Goal: Information Seeking & Learning: Find specific page/section

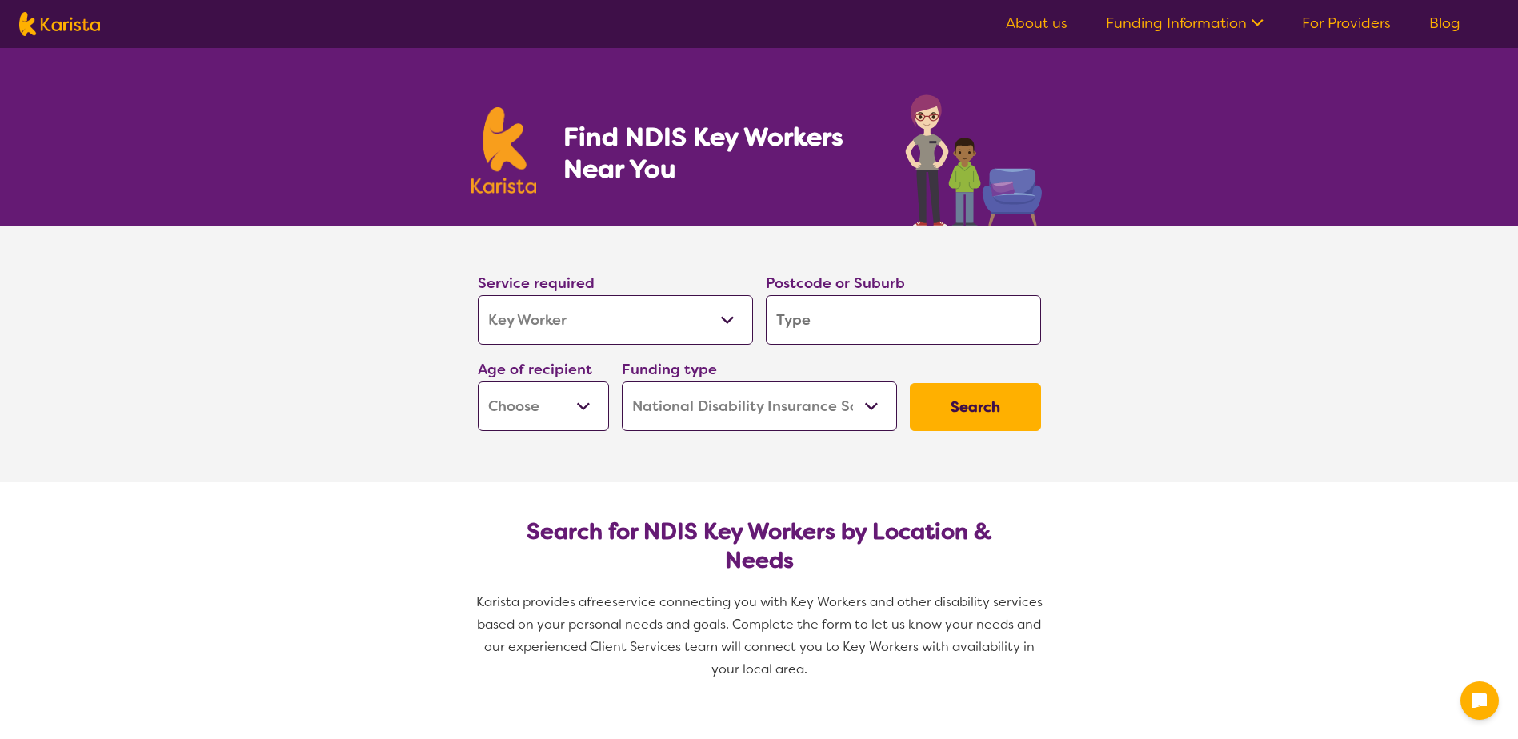
select select "Key Worker"
select select "NDIS"
select select "Key Worker"
select select "NDIS"
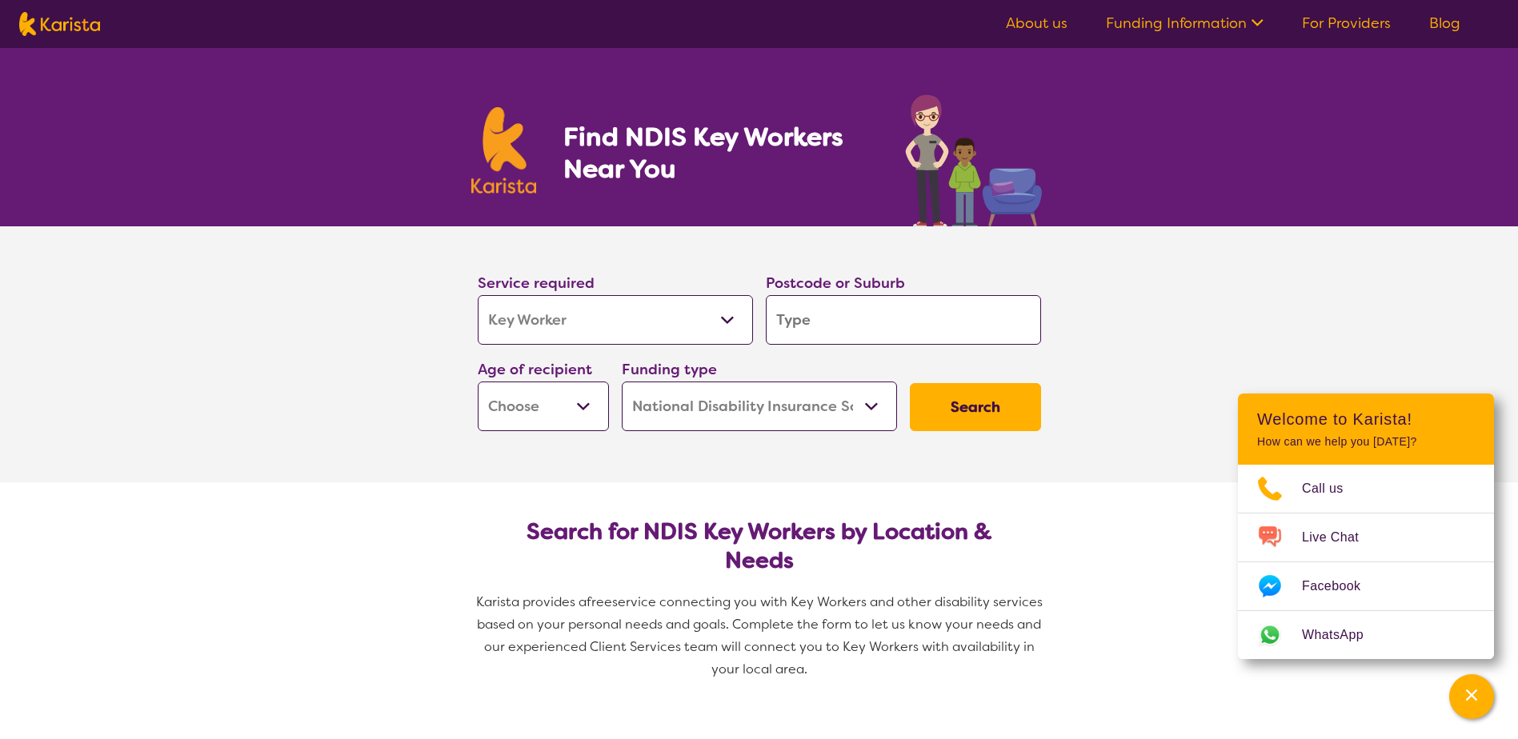
click at [844, 324] on input "search" at bounding box center [903, 320] width 275 height 50
type input "3"
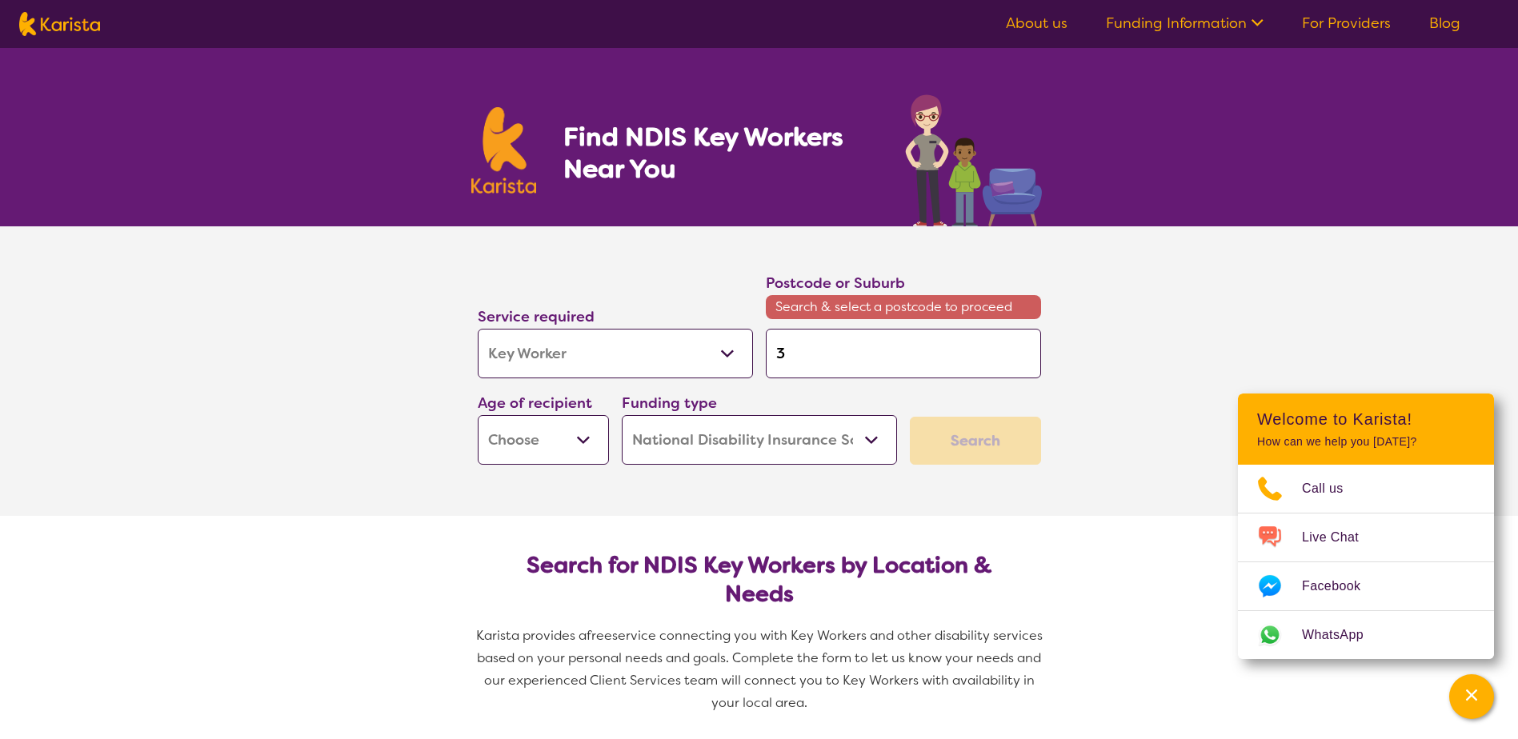
type input "35"
type input "355"
type input "3550"
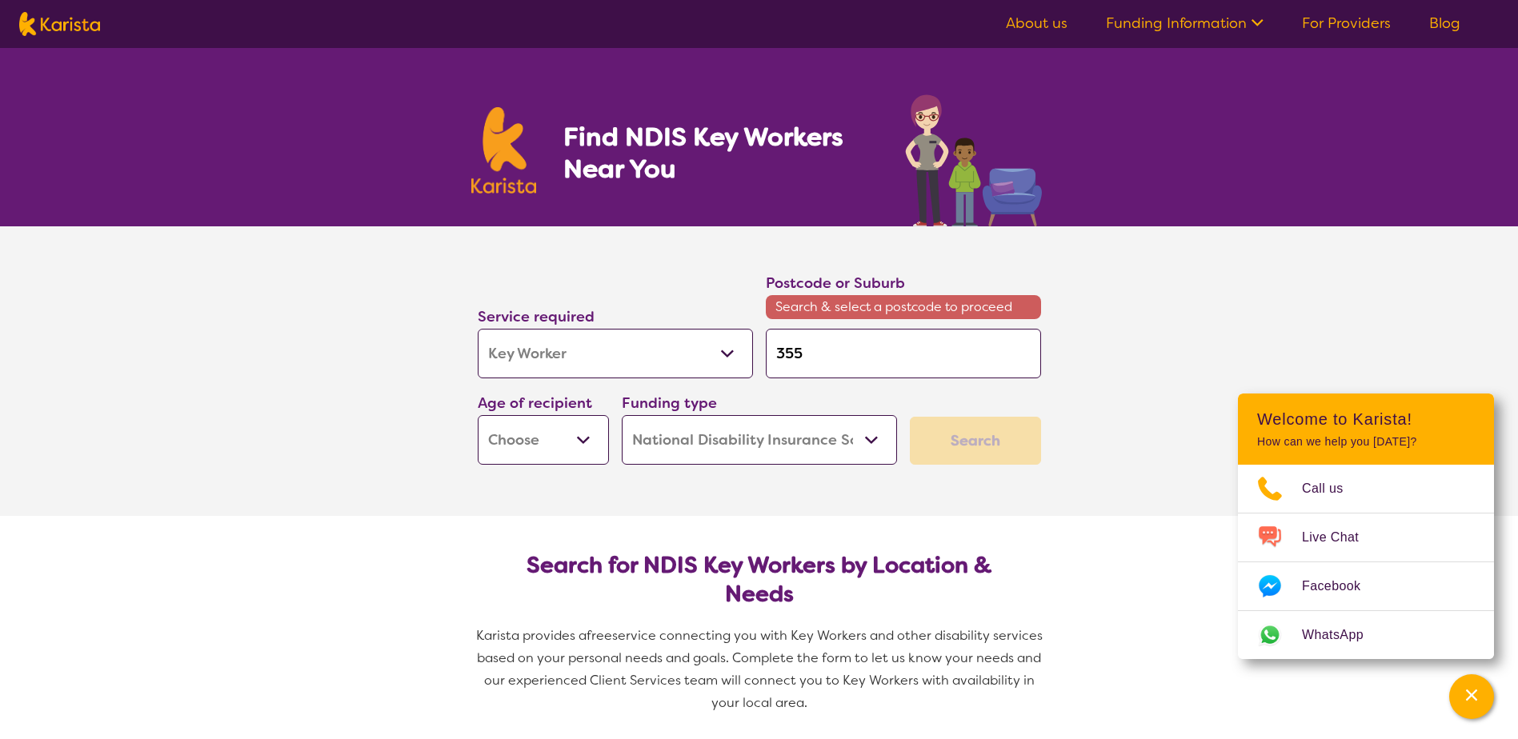
type input "3550"
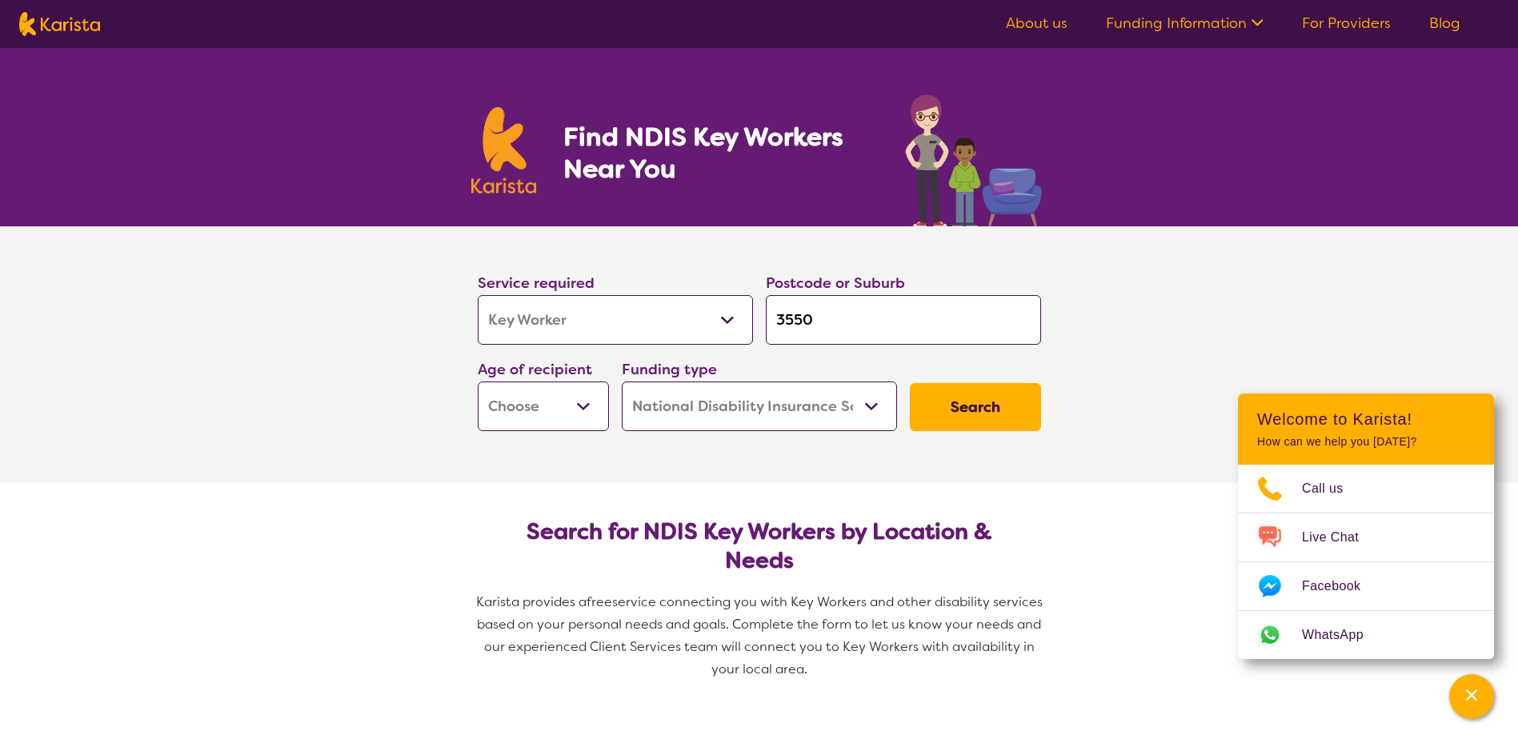
type input "3550"
click at [910, 383] on button "Search" at bounding box center [975, 407] width 131 height 48
click at [562, 402] on select "Early Childhood - 0 to 9 Child - 10 to 11 Adolescent - 12 to 17 Adult - 18 to 6…" at bounding box center [543, 407] width 131 height 50
select select "EC"
click at [478, 382] on select "Early Childhood - 0 to 9 Child - 10 to 11 Adolescent - 12 to 17 Adult - 18 to 6…" at bounding box center [543, 407] width 131 height 50
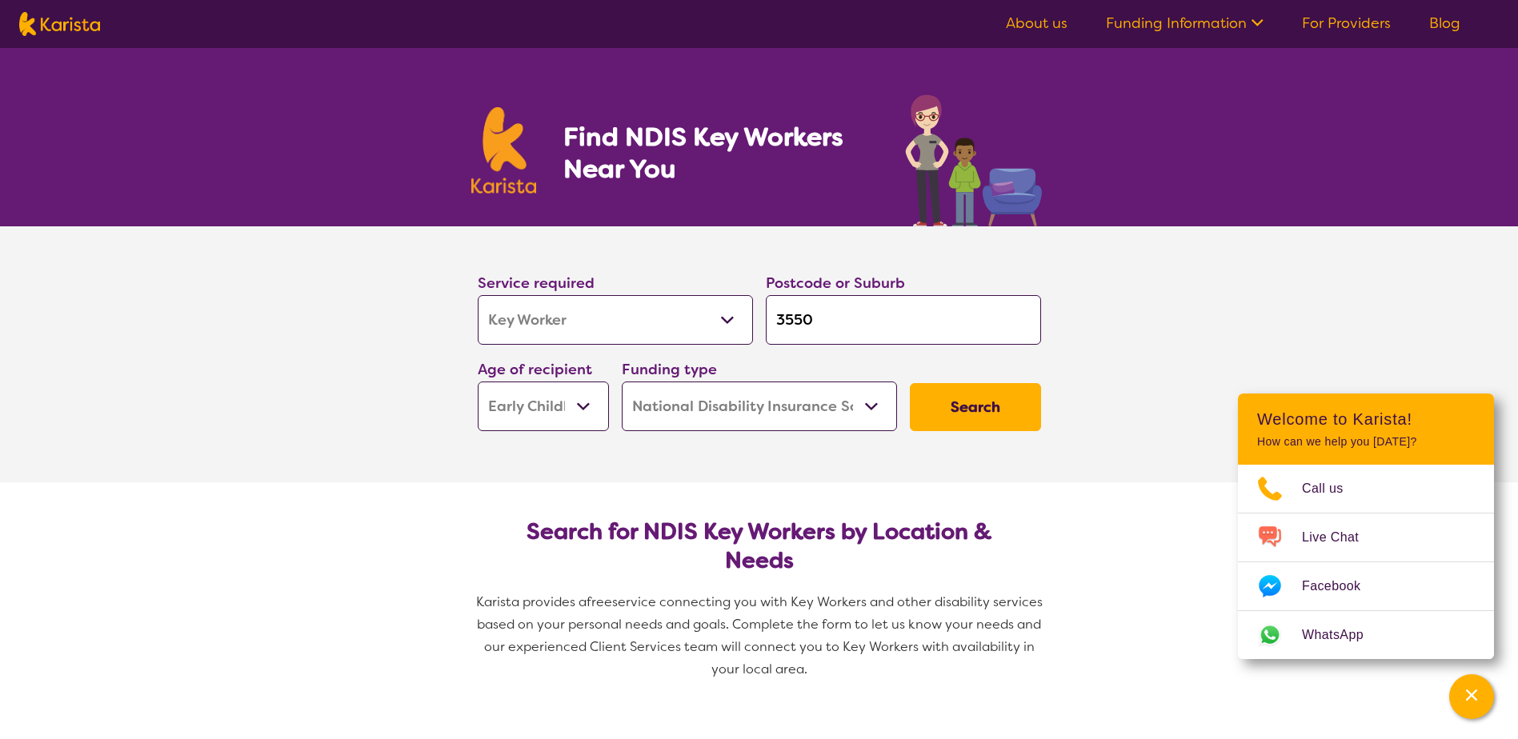
select select "EC"
click at [956, 420] on button "Search" at bounding box center [975, 407] width 131 height 48
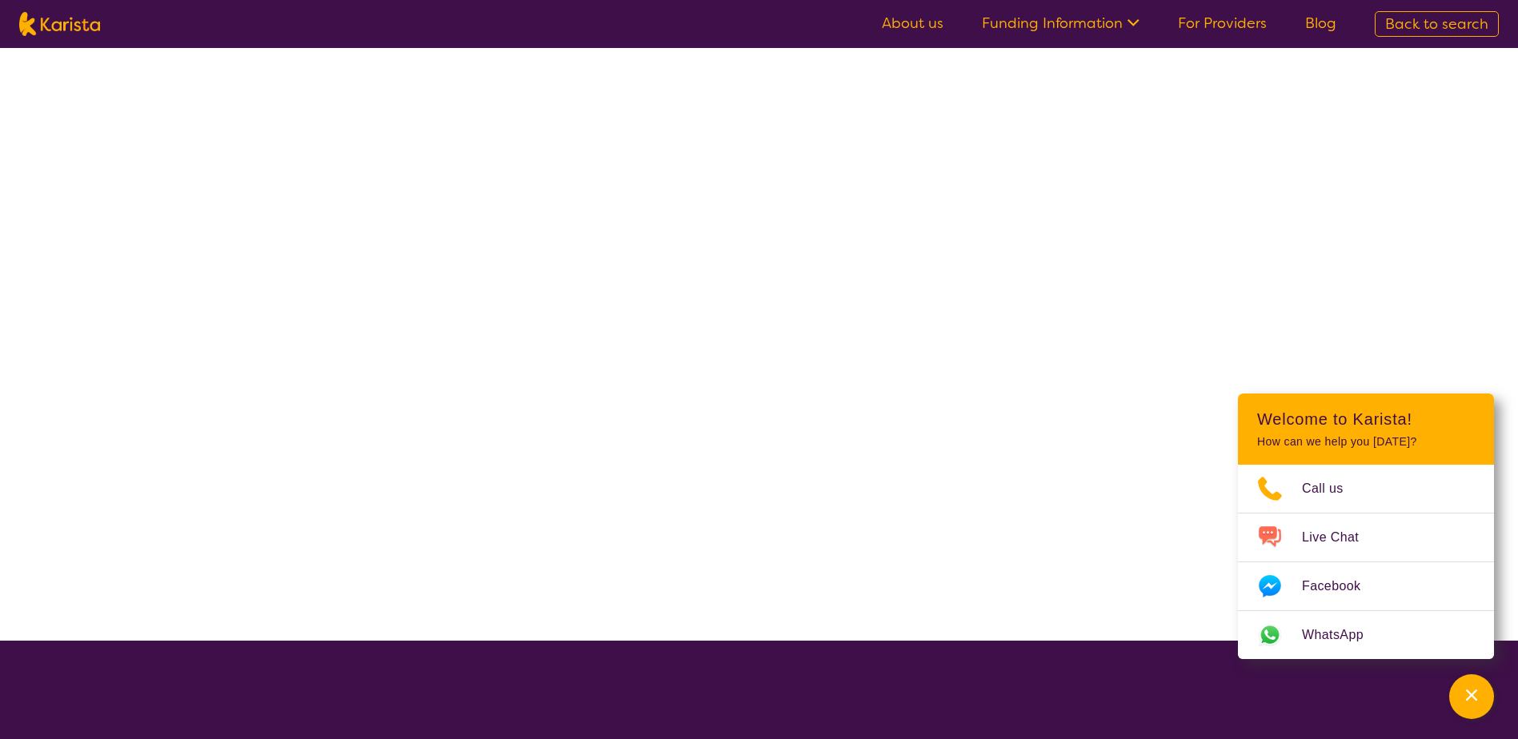
select select "NDIS"
select select "Key Worker"
select select "EC"
